Goal: Information Seeking & Learning: Learn about a topic

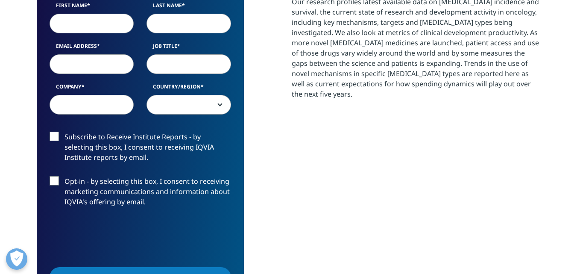
scroll to position [472, 504]
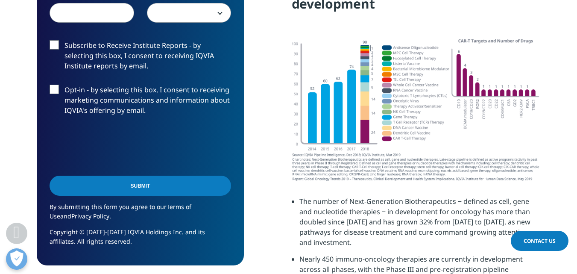
scroll to position [1696, 0]
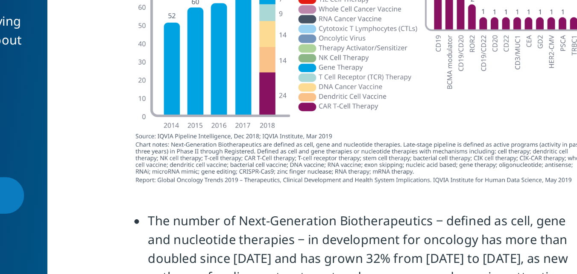
click at [393, 180] on img at bounding box center [416, 106] width 249 height 145
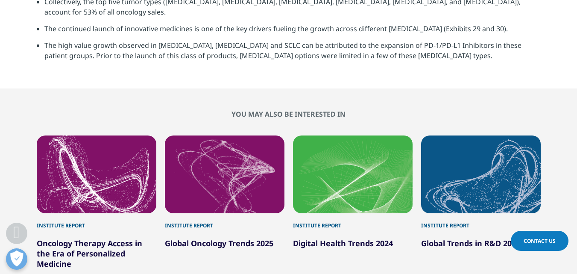
scroll to position [2795, 0]
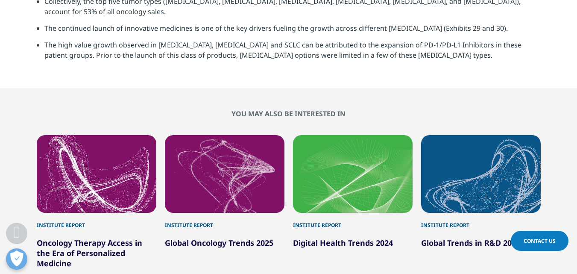
click at [245, 144] on div "2 / 6" at bounding box center [225, 174] width 120 height 78
